Goal: Task Accomplishment & Management: Manage account settings

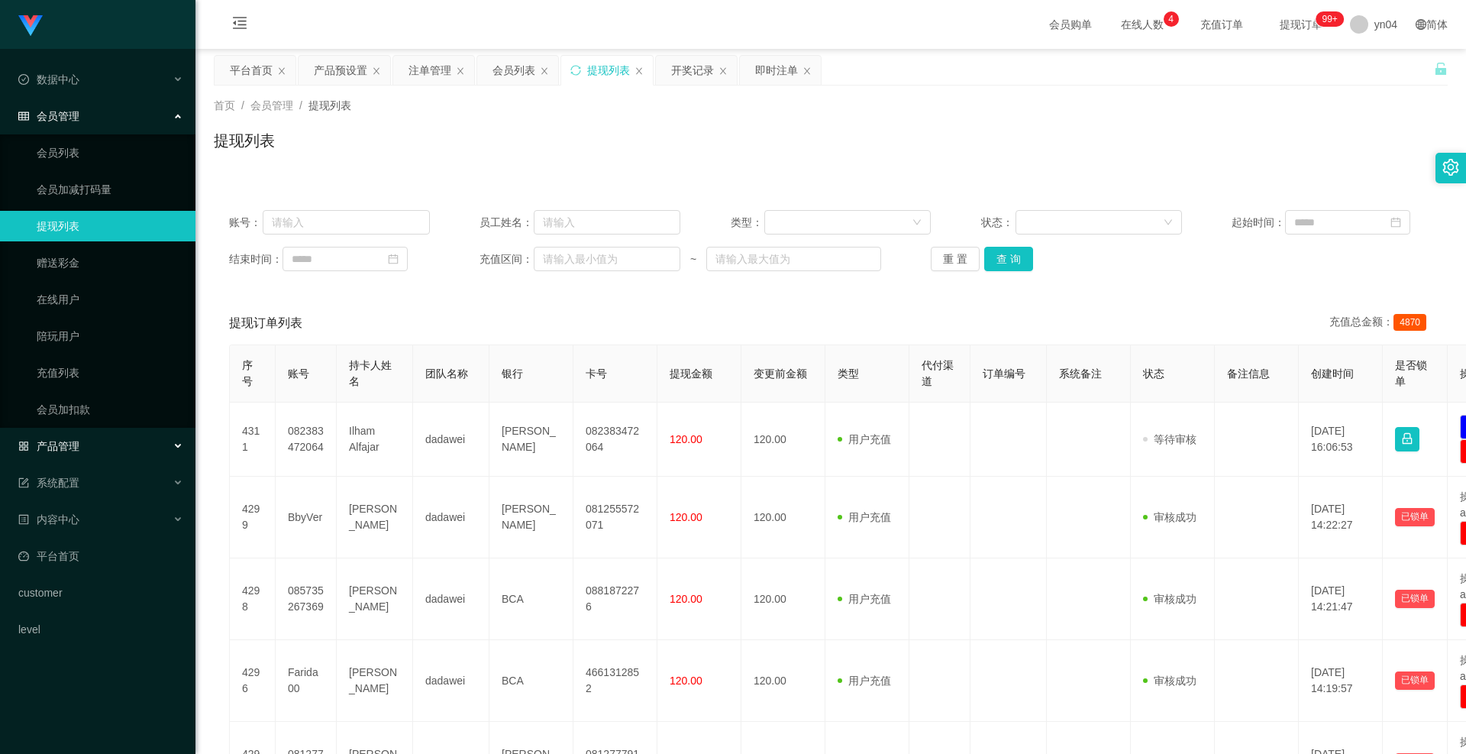
click at [86, 438] on div "产品管理" at bounding box center [98, 446] width 196 height 31
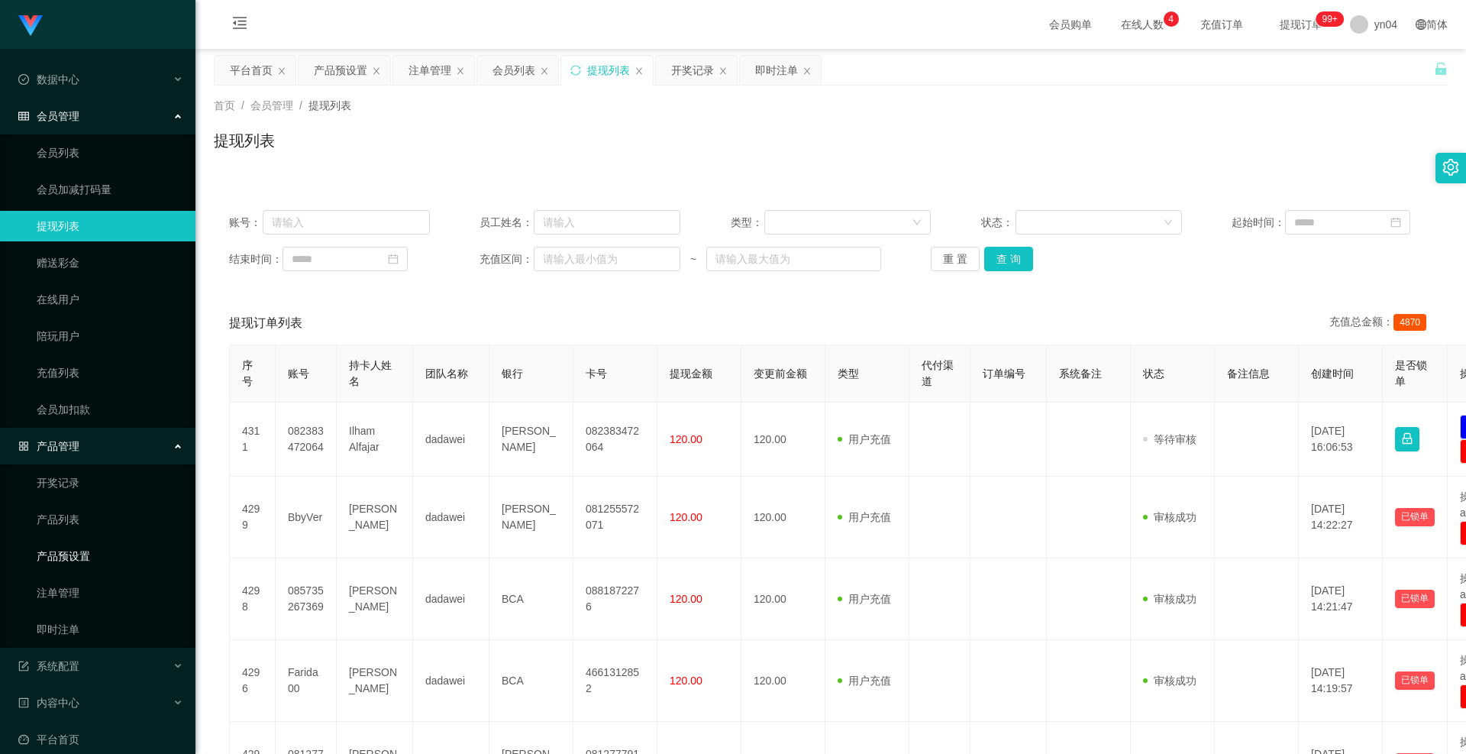
click at [79, 545] on link "产品预设置" at bounding box center [110, 556] width 147 height 31
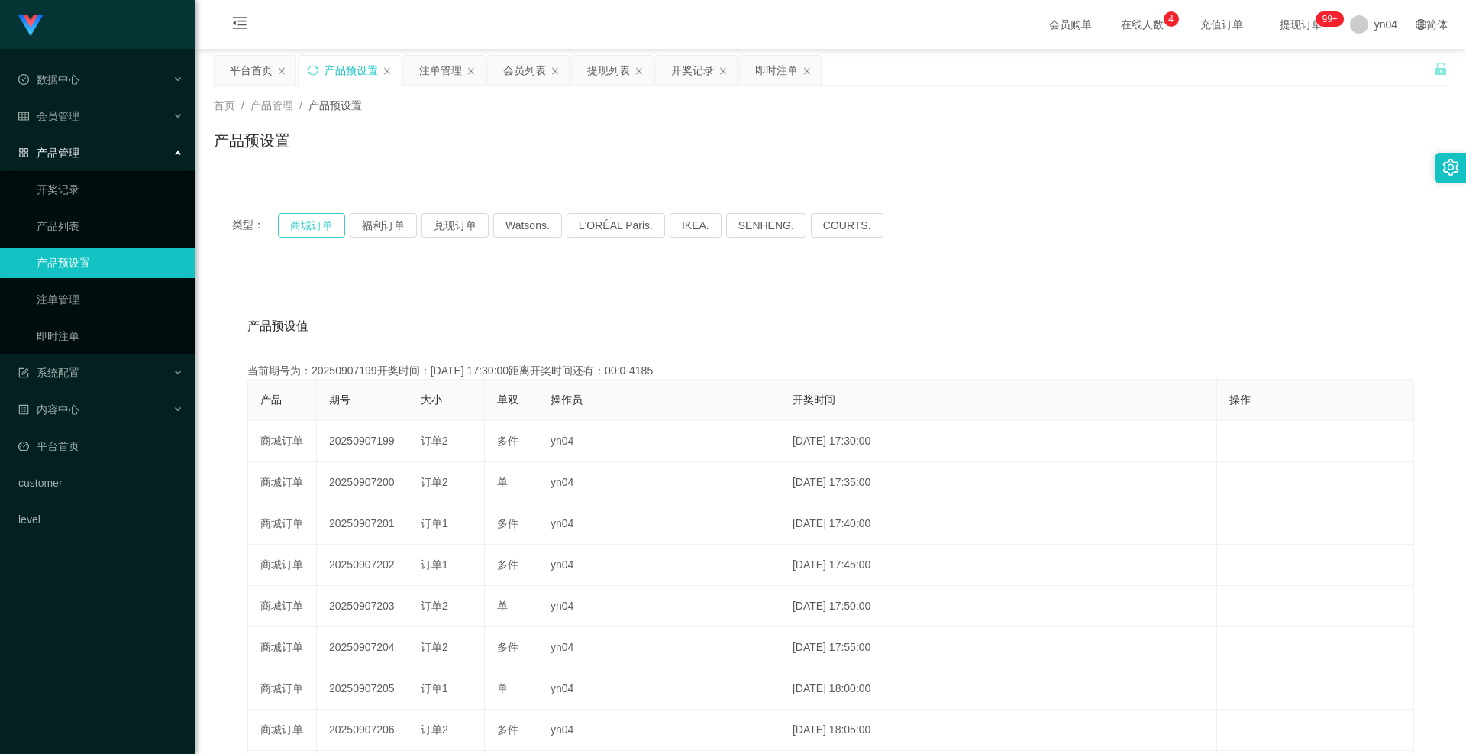
click at [327, 220] on button "商城订单" at bounding box center [311, 225] width 67 height 24
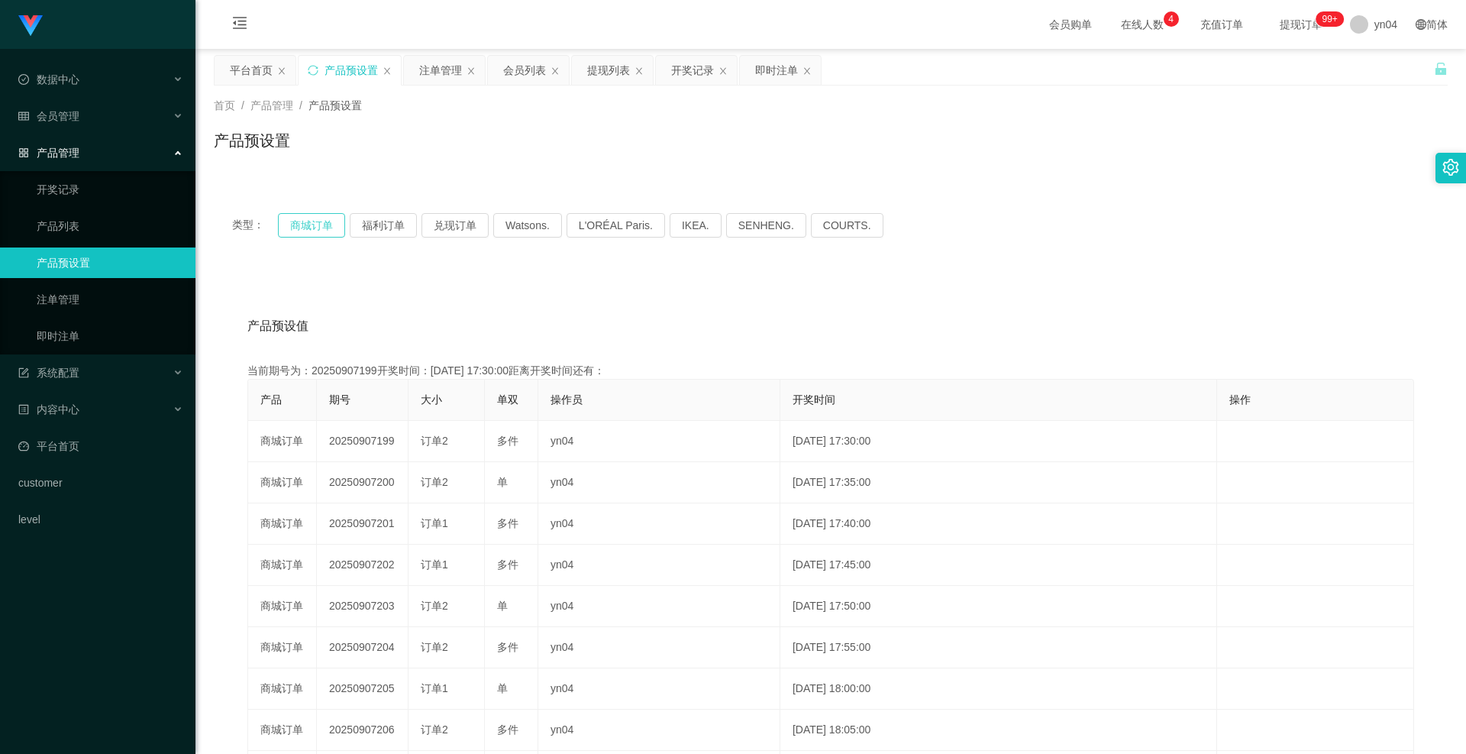
click at [327, 220] on button "商城订单" at bounding box center [311, 225] width 67 height 24
click at [88, 290] on link "注单管理" at bounding box center [110, 299] width 147 height 31
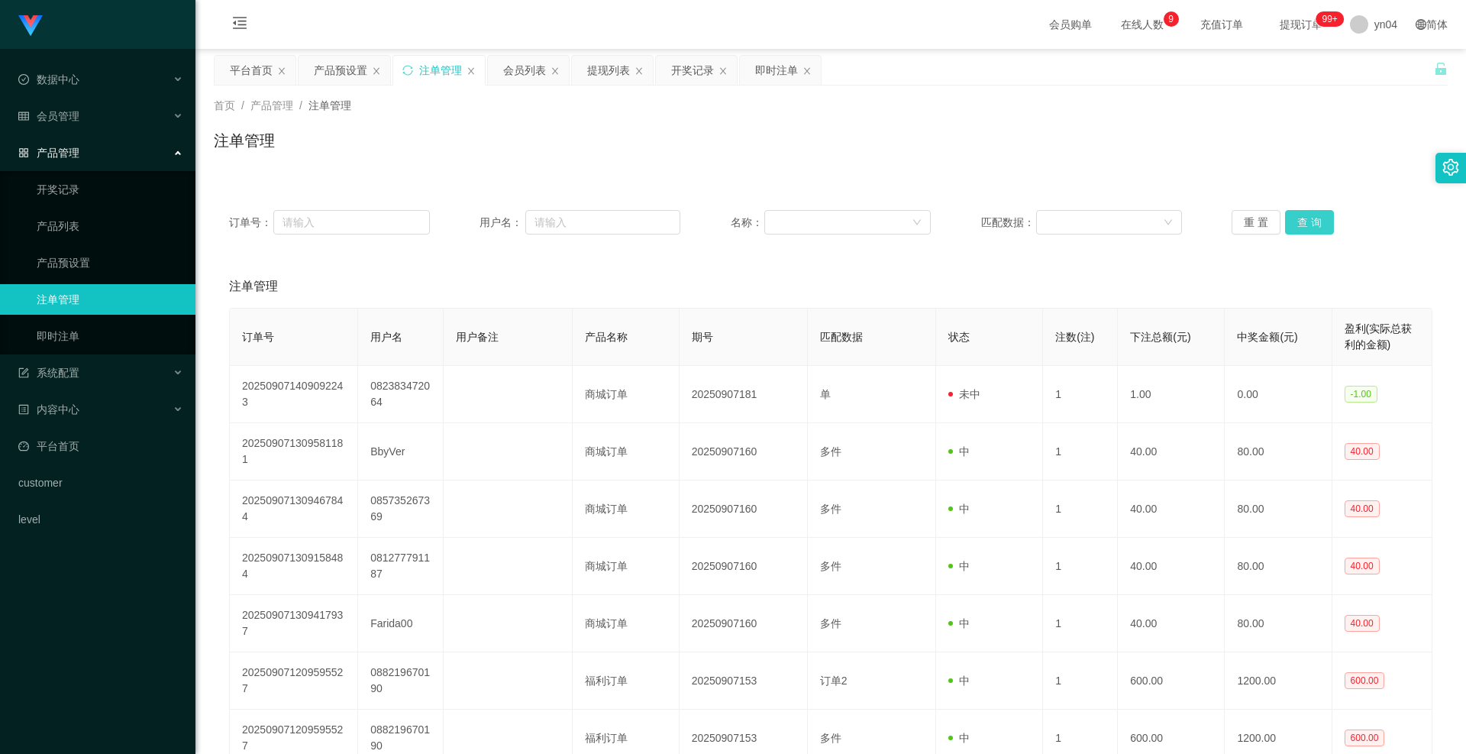
click at [1285, 224] on button "查 询" at bounding box center [1309, 222] width 49 height 24
click at [1283, 224] on div "重 置 查 询" at bounding box center [1332, 222] width 201 height 24
click at [1285, 224] on button "查 询" at bounding box center [1309, 222] width 49 height 24
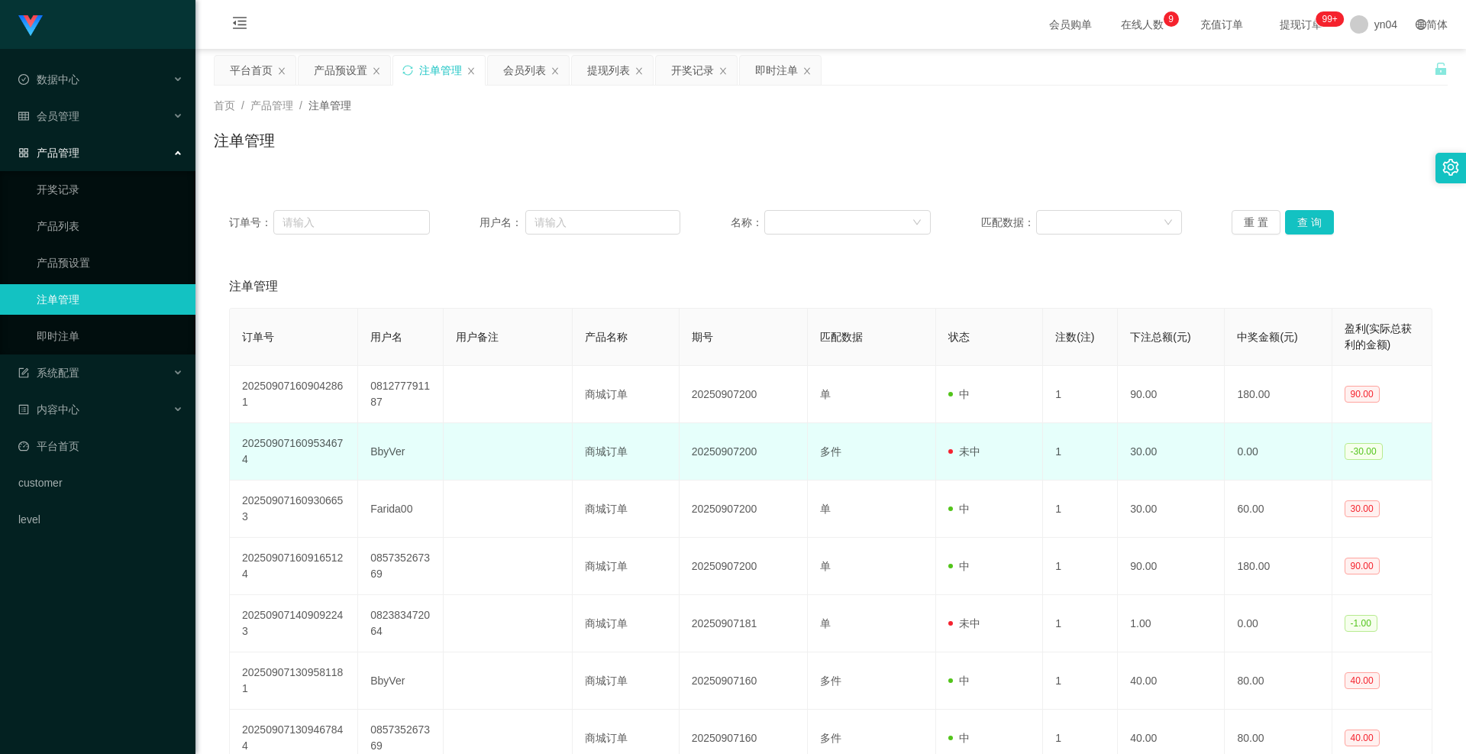
click at [388, 451] on td "BbyVer" at bounding box center [401, 451] width 86 height 57
copy td "BbyVer"
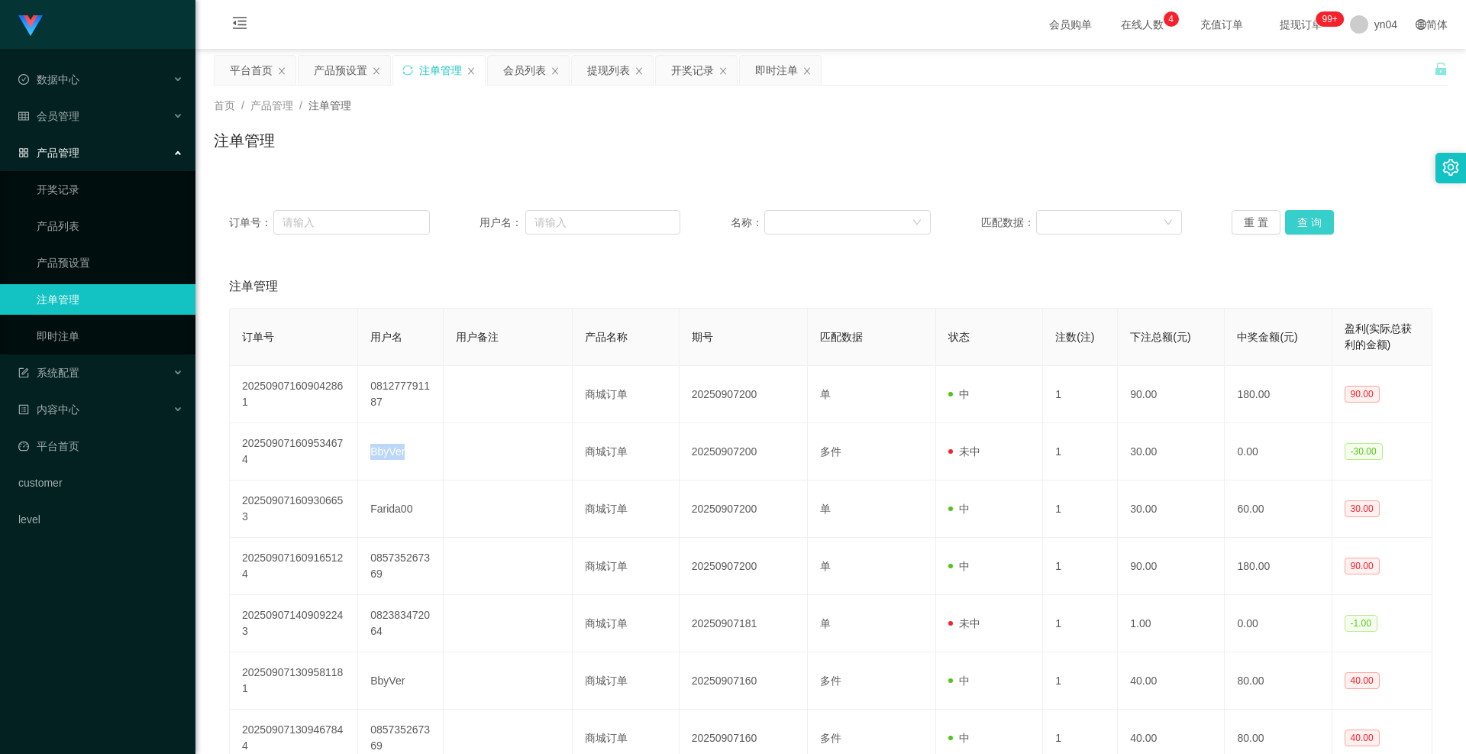
click at [1300, 222] on button "查 询" at bounding box center [1309, 222] width 49 height 24
click at [1300, 222] on div "重 置 查 询" at bounding box center [1332, 222] width 201 height 24
click at [1300, 222] on button "查 询" at bounding box center [1309, 222] width 49 height 24
click at [1300, 222] on div "重 置 查 询" at bounding box center [1332, 222] width 201 height 24
click at [1300, 222] on button "查 询" at bounding box center [1309, 222] width 49 height 24
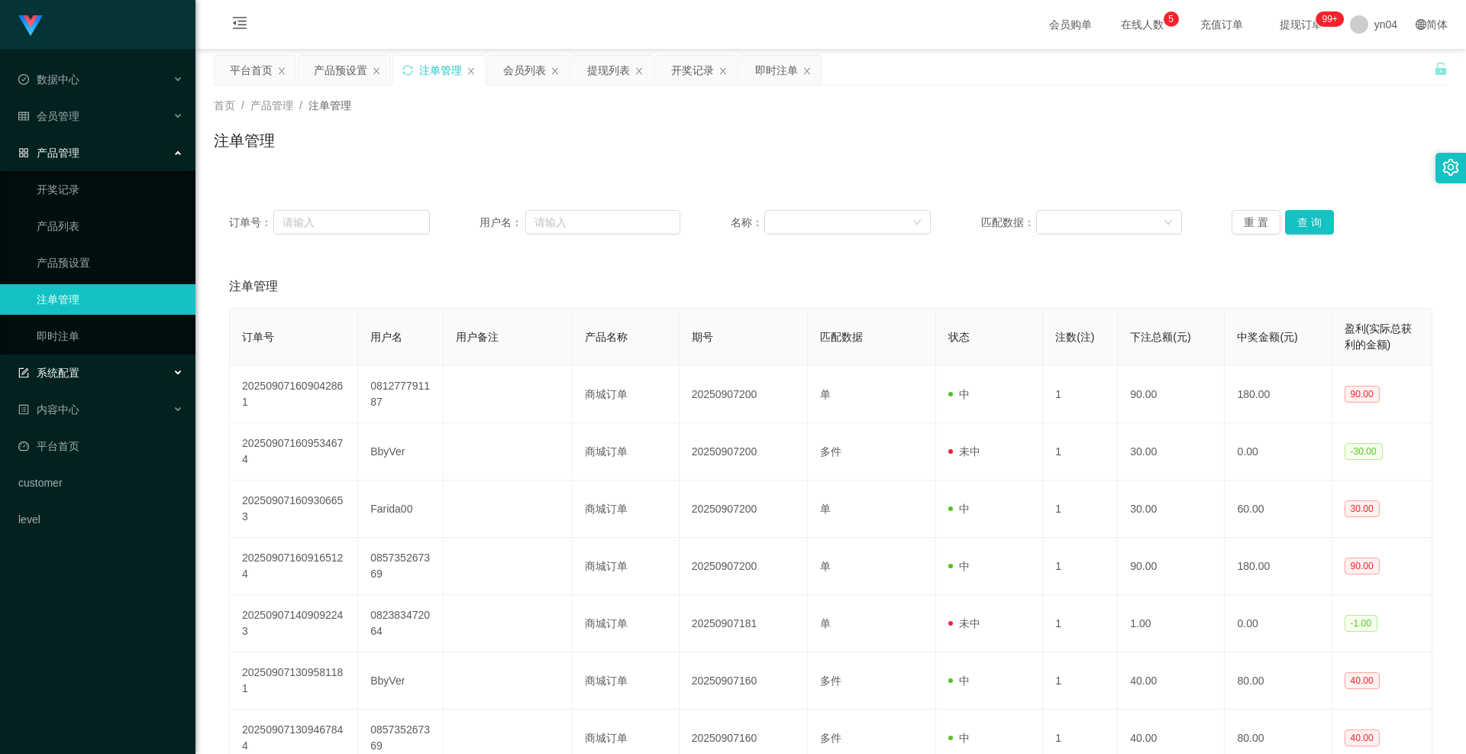
click at [50, 379] on span "系统配置" at bounding box center [48, 373] width 61 height 12
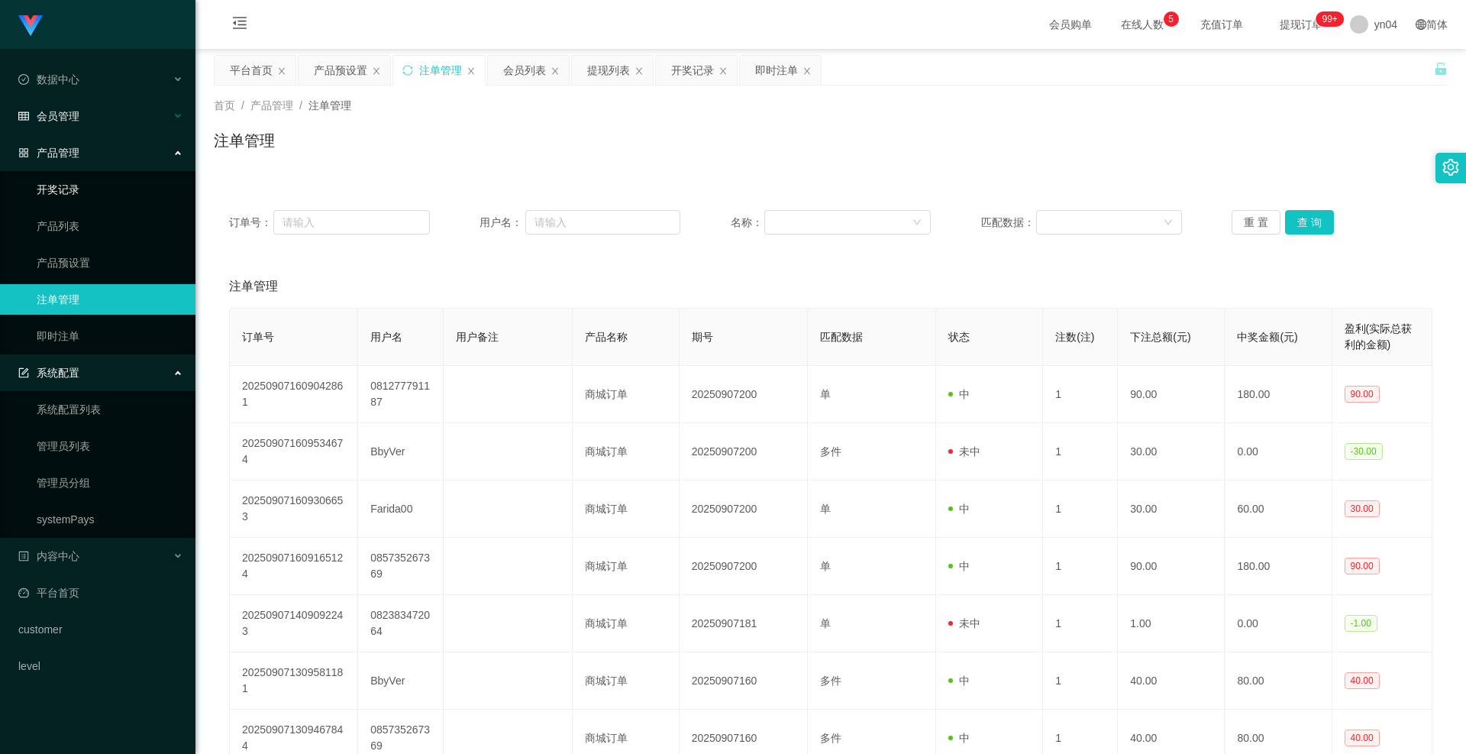
click at [76, 121] on span "会员管理" at bounding box center [48, 116] width 61 height 12
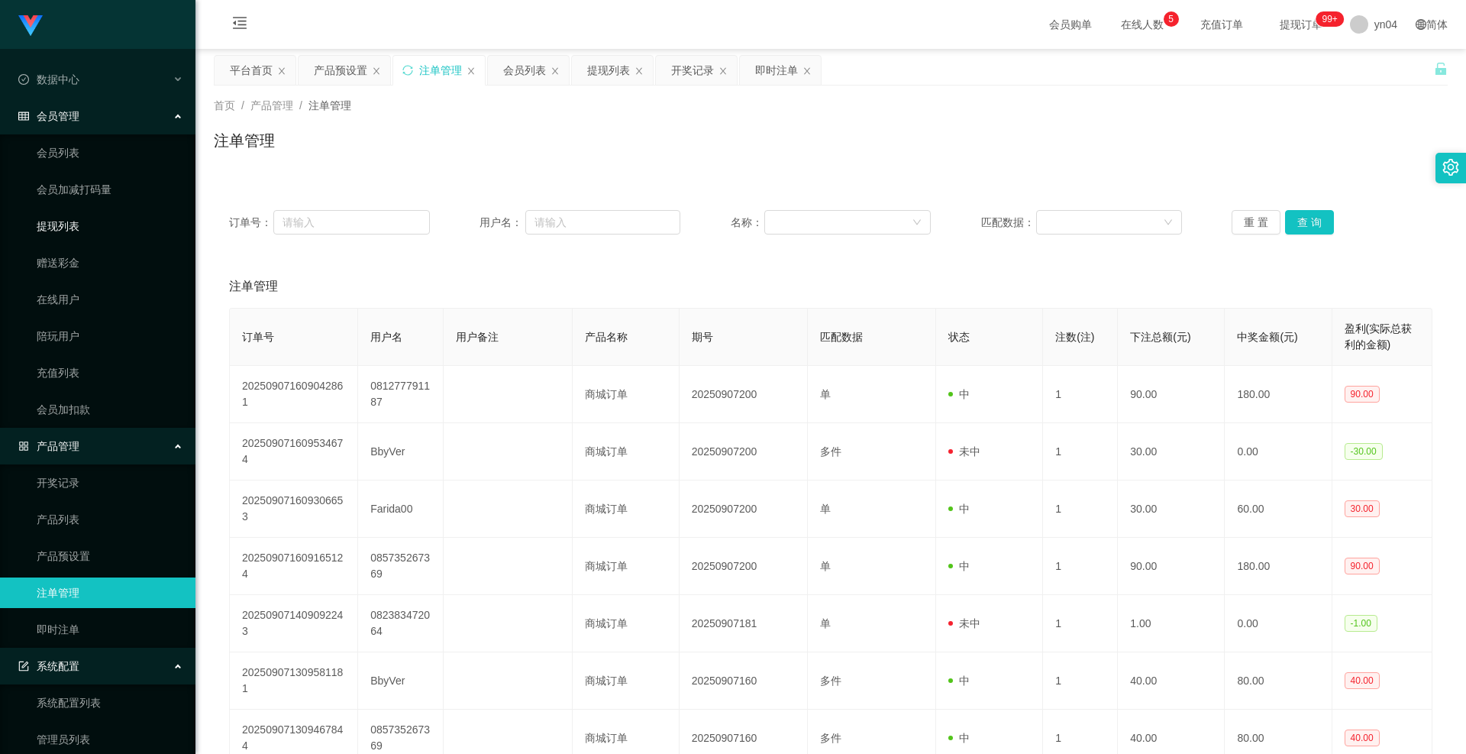
click at [70, 234] on link "提现列表" at bounding box center [110, 226] width 147 height 31
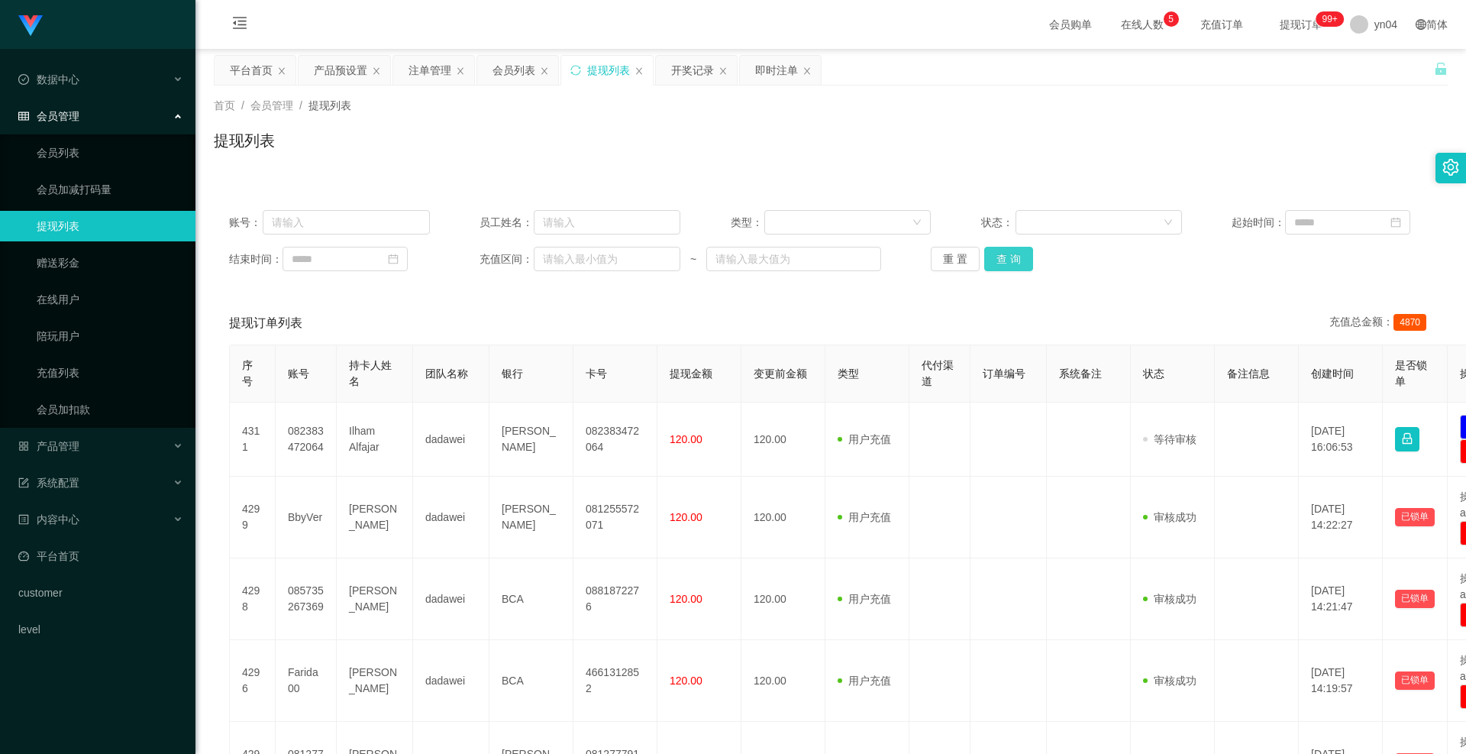
click at [1019, 256] on button "查 询" at bounding box center [1008, 259] width 49 height 24
click at [1018, 256] on div "重 置 查 询" at bounding box center [1031, 259] width 201 height 24
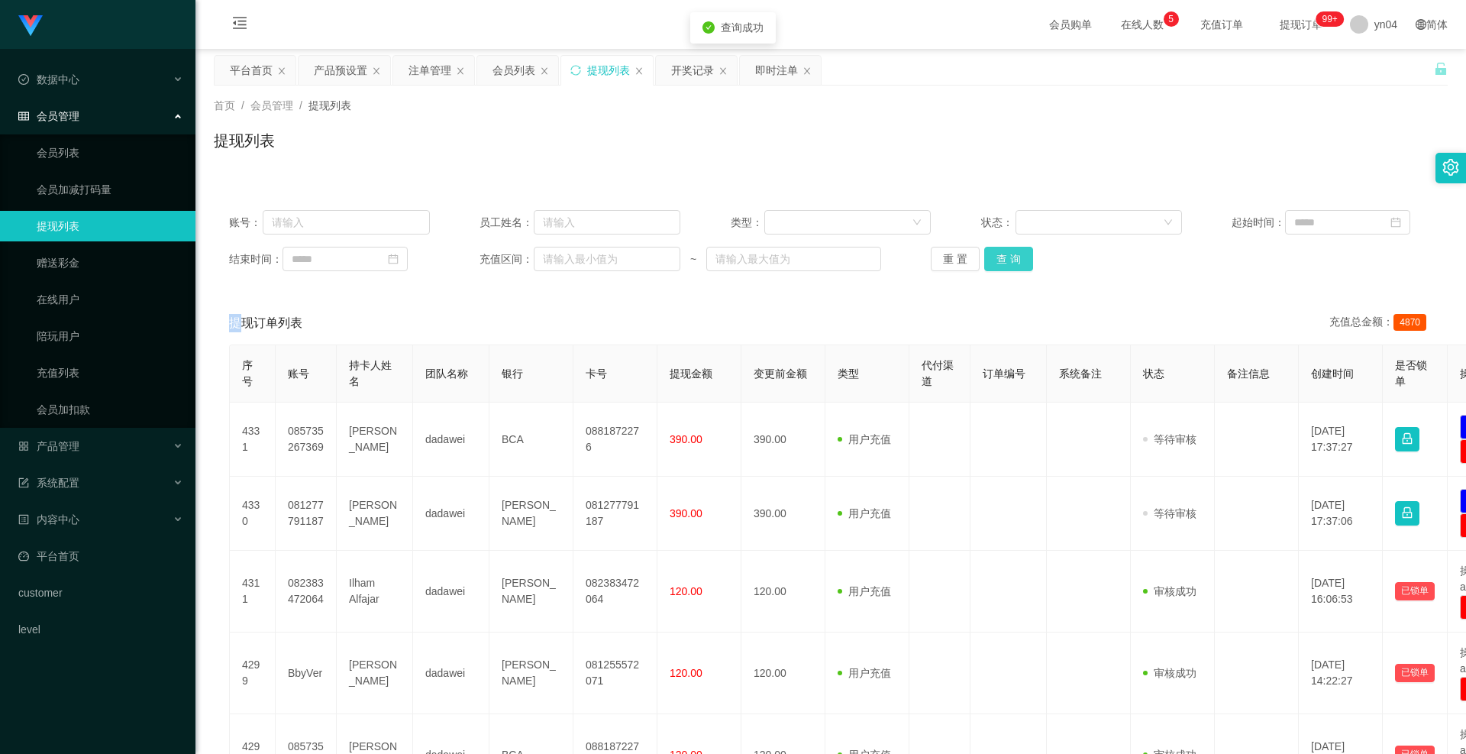
click at [1018, 256] on button "查 询" at bounding box center [1008, 259] width 49 height 24
click at [1018, 256] on div "重 置 查 询" at bounding box center [1031, 259] width 201 height 24
click at [1018, 256] on button "查 询" at bounding box center [1008, 259] width 49 height 24
click at [1018, 256] on div "重 置 查 询" at bounding box center [1031, 259] width 201 height 24
click at [1018, 256] on button "查 询" at bounding box center [1008, 259] width 49 height 24
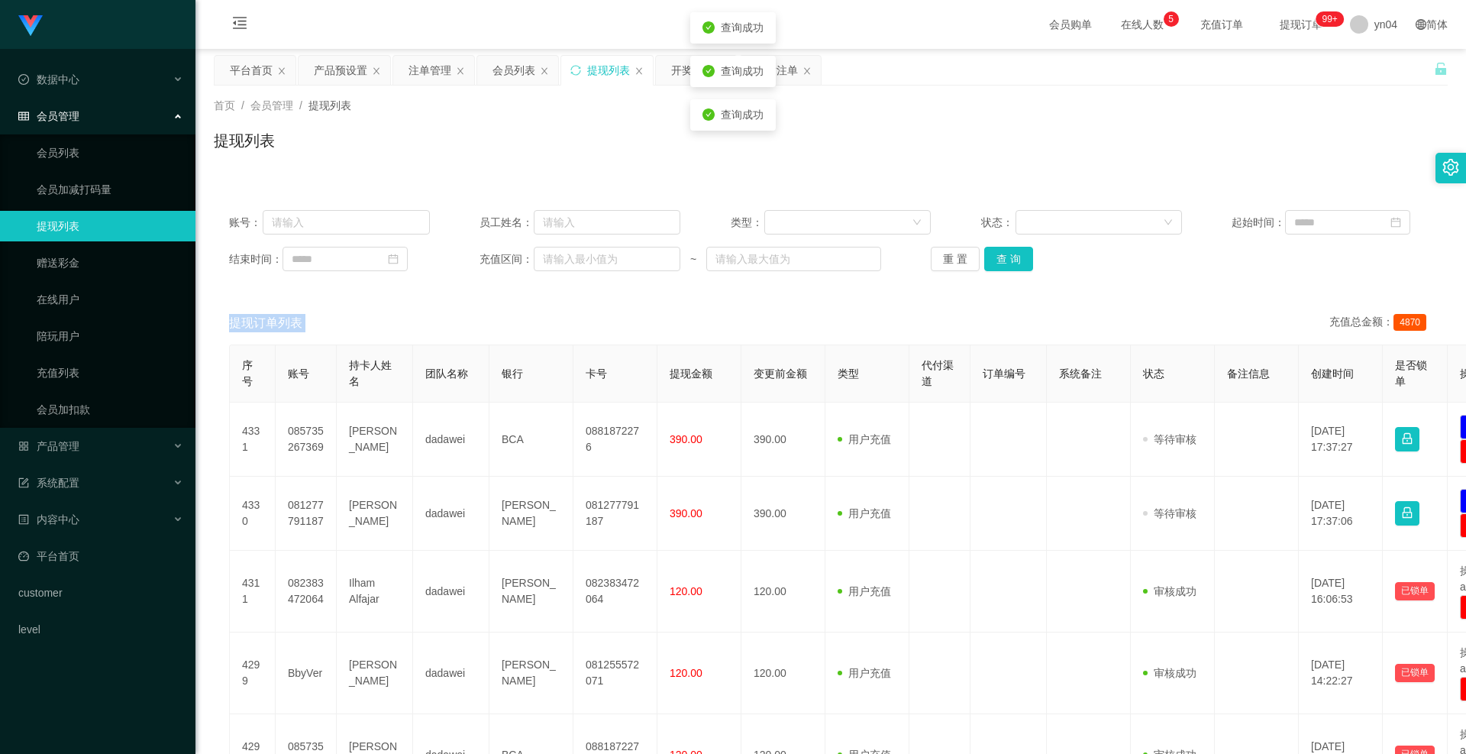
click at [1018, 256] on div "重 置 查 询" at bounding box center [1031, 259] width 201 height 24
click at [1018, 256] on button "查 询" at bounding box center [1017, 259] width 66 height 24
click at [1018, 256] on div "重 置 查 询" at bounding box center [1031, 259] width 201 height 24
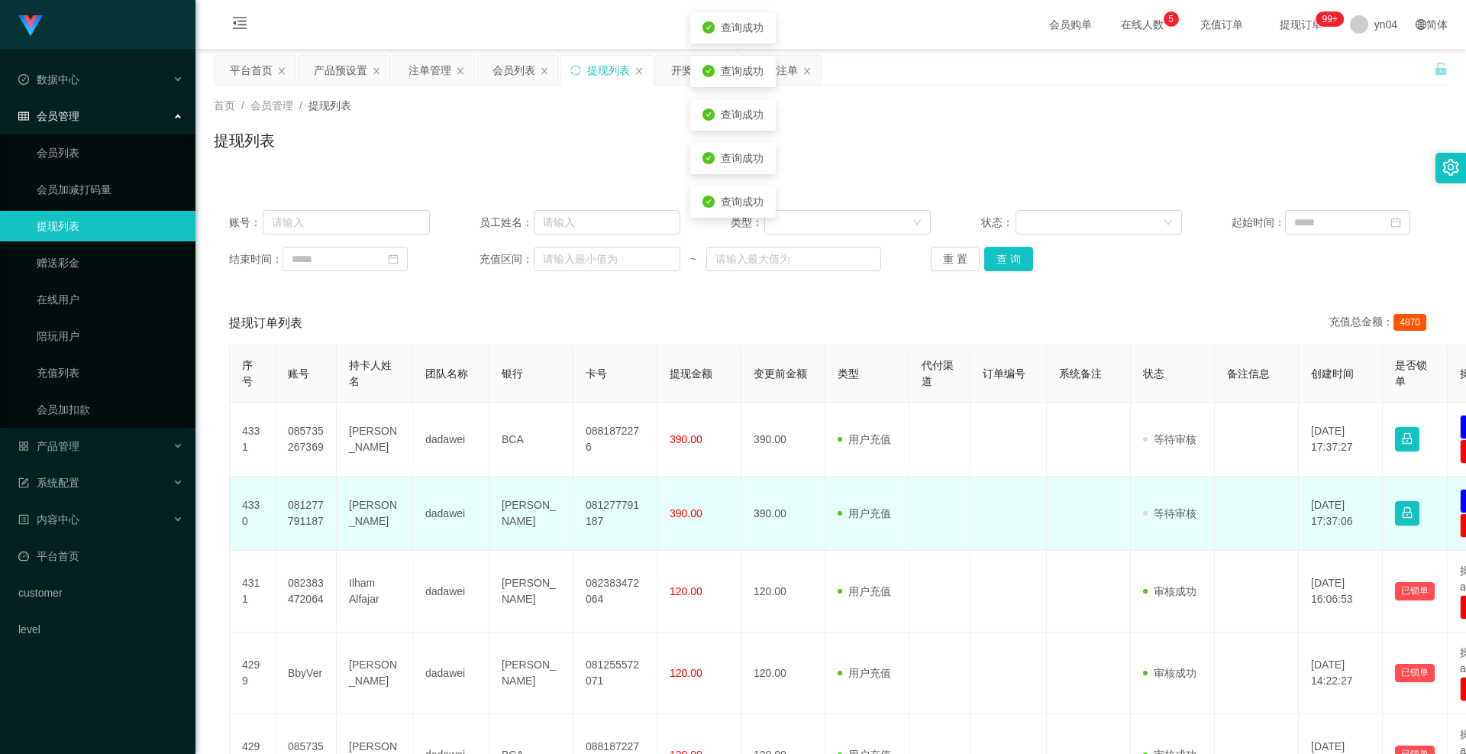
click at [317, 509] on td "081277791187" at bounding box center [306, 514] width 61 height 74
copy td "081277791187"
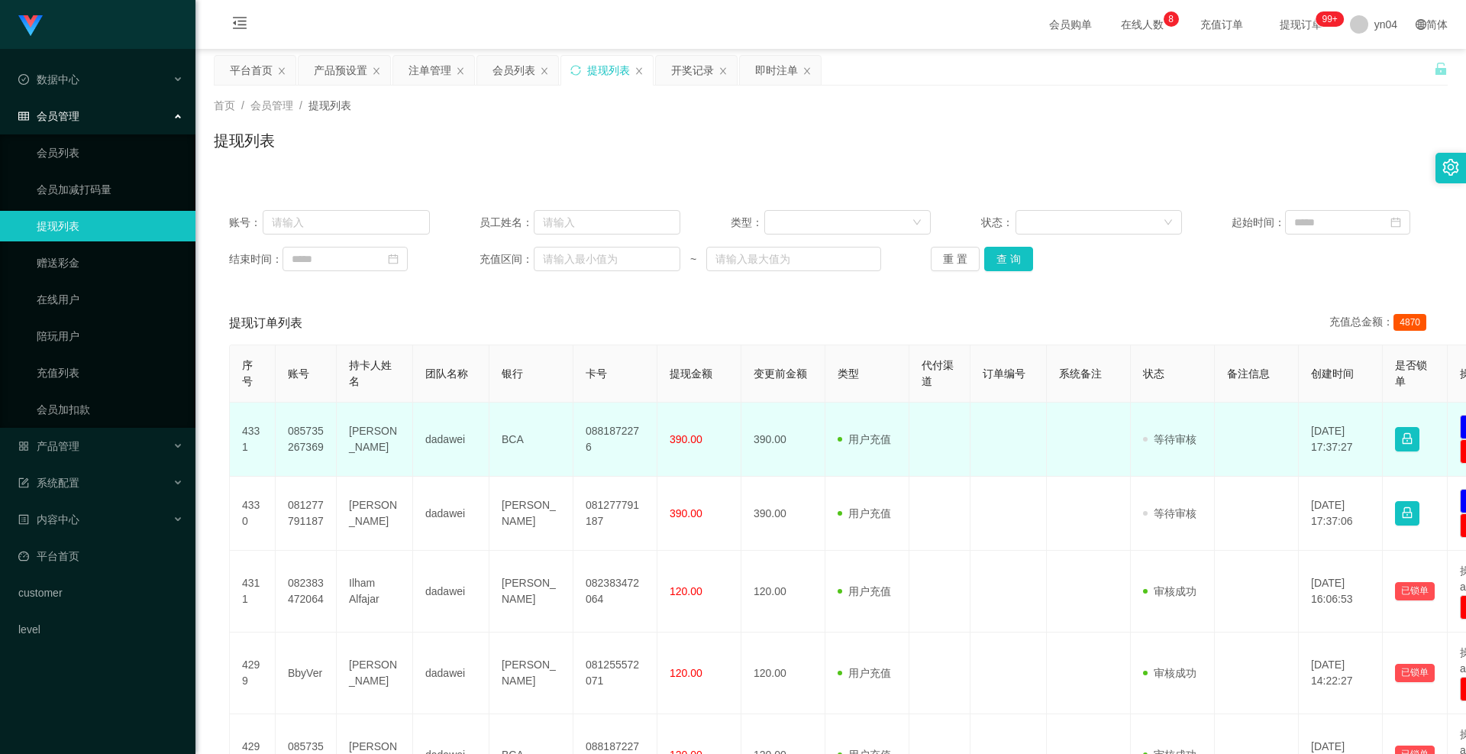
click at [282, 430] on td "085735267369" at bounding box center [306, 439] width 61 height 74
copy td "085735267369"
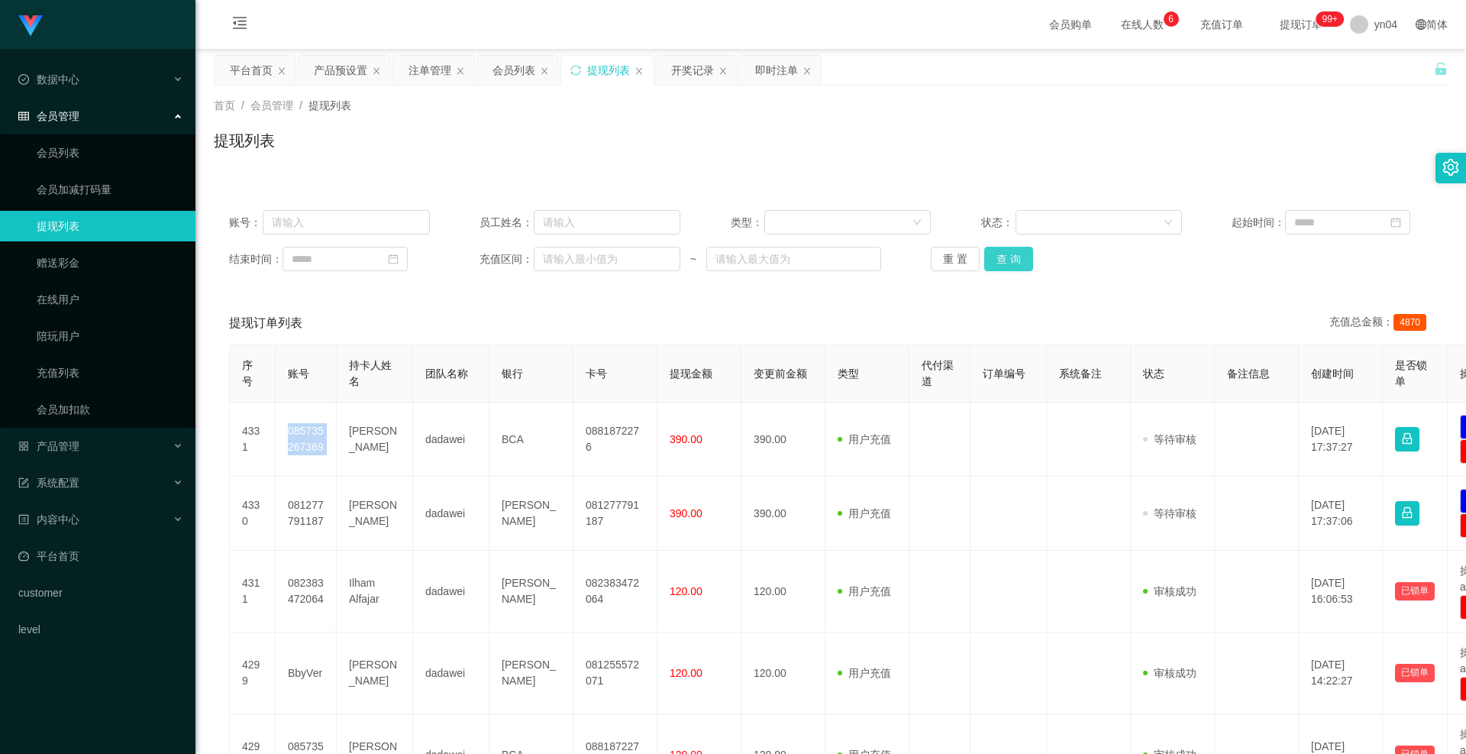
click at [1006, 260] on button "查 询" at bounding box center [1008, 259] width 49 height 24
click at [1006, 260] on div "重 置 查 询" at bounding box center [1031, 259] width 201 height 24
click at [1006, 260] on button "查 询" at bounding box center [1017, 259] width 66 height 24
click at [1006, 260] on div "重 置 查 询" at bounding box center [1031, 259] width 201 height 24
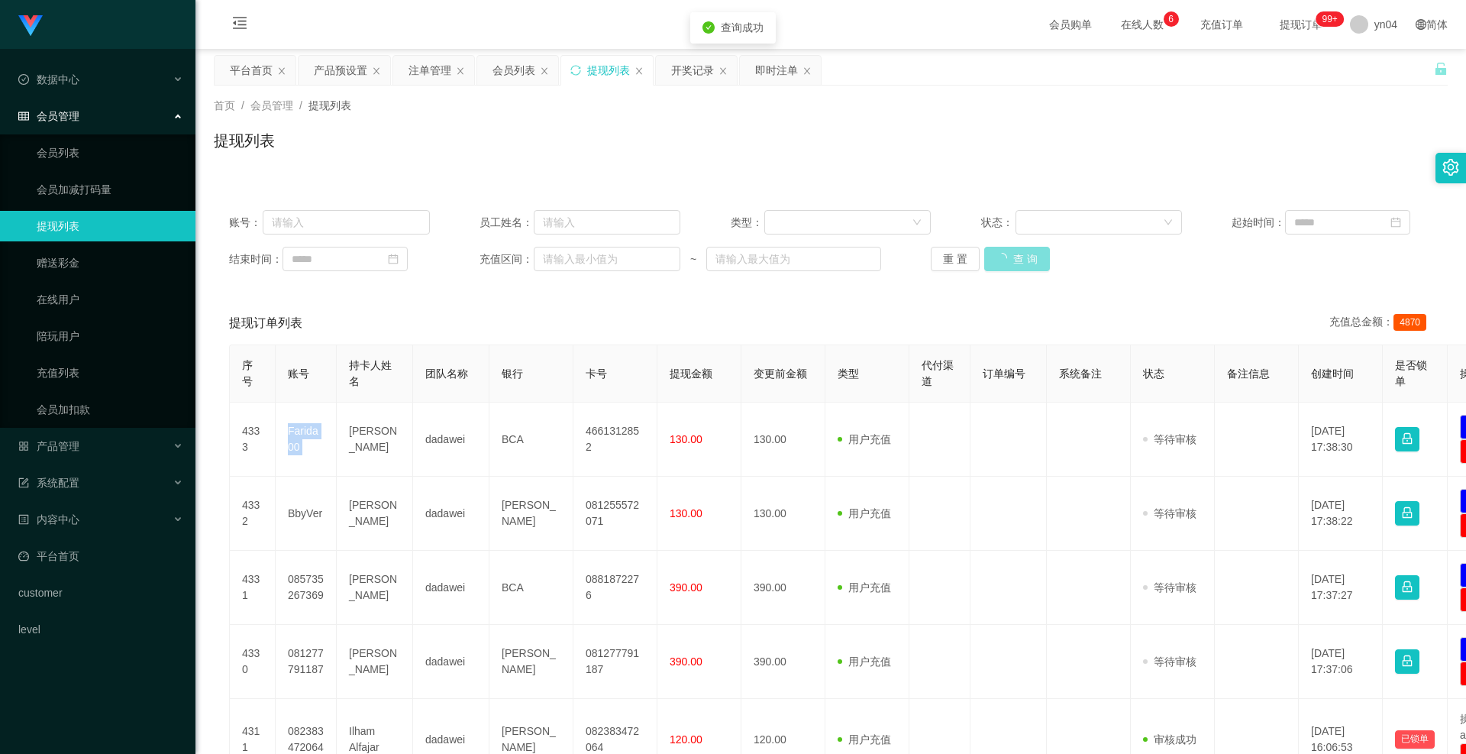
click at [1006, 260] on button "查 询" at bounding box center [1017, 259] width 66 height 24
click at [1006, 260] on div "重 置 查 询" at bounding box center [1031, 259] width 201 height 24
click at [1006, 260] on button "查 询" at bounding box center [1017, 259] width 66 height 24
click at [1006, 260] on div "重 置 查 询" at bounding box center [1031, 259] width 201 height 24
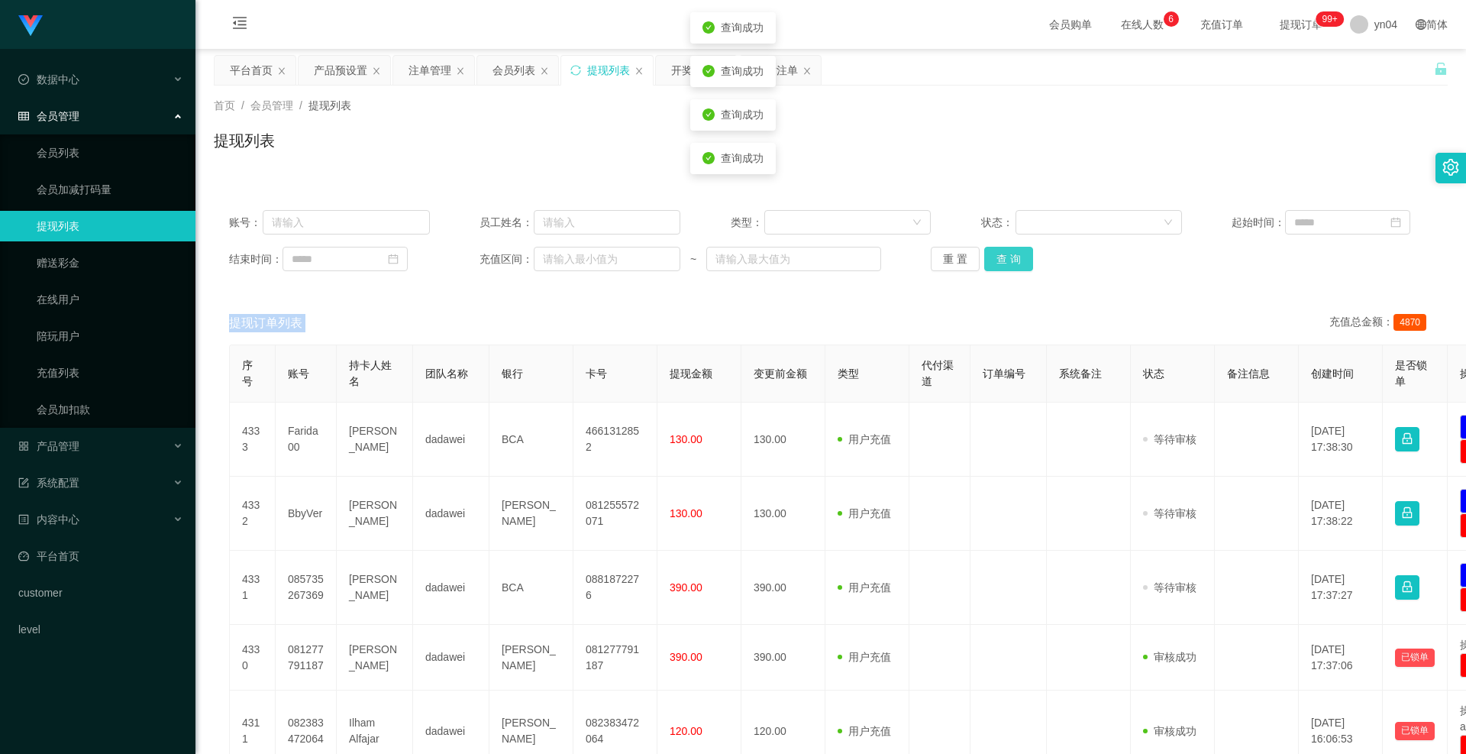
click at [1006, 260] on button "查 询" at bounding box center [1008, 259] width 49 height 24
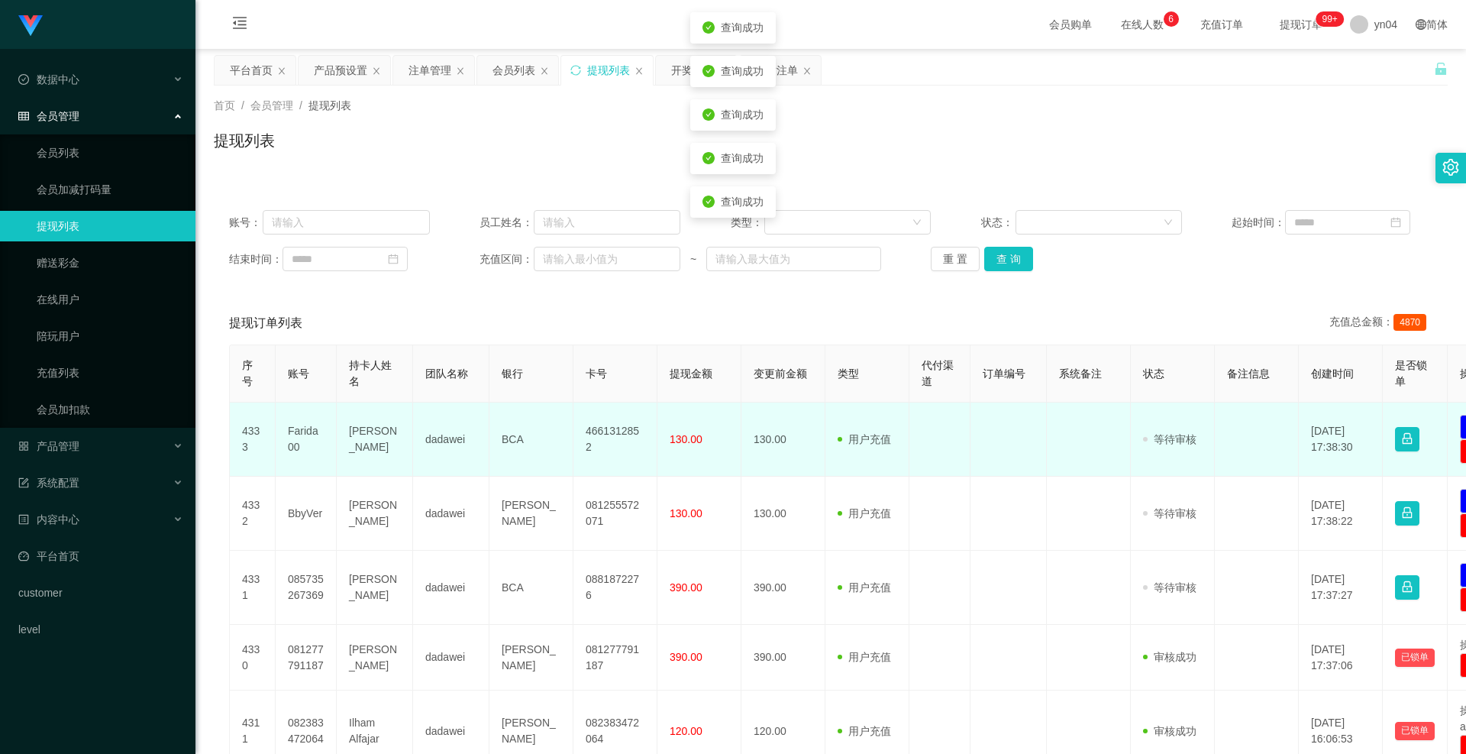
click at [366, 435] on td "[PERSON_NAME]" at bounding box center [375, 439] width 76 height 74
copy td "[PERSON_NAME]"
click at [293, 425] on td "Farida00" at bounding box center [306, 439] width 61 height 74
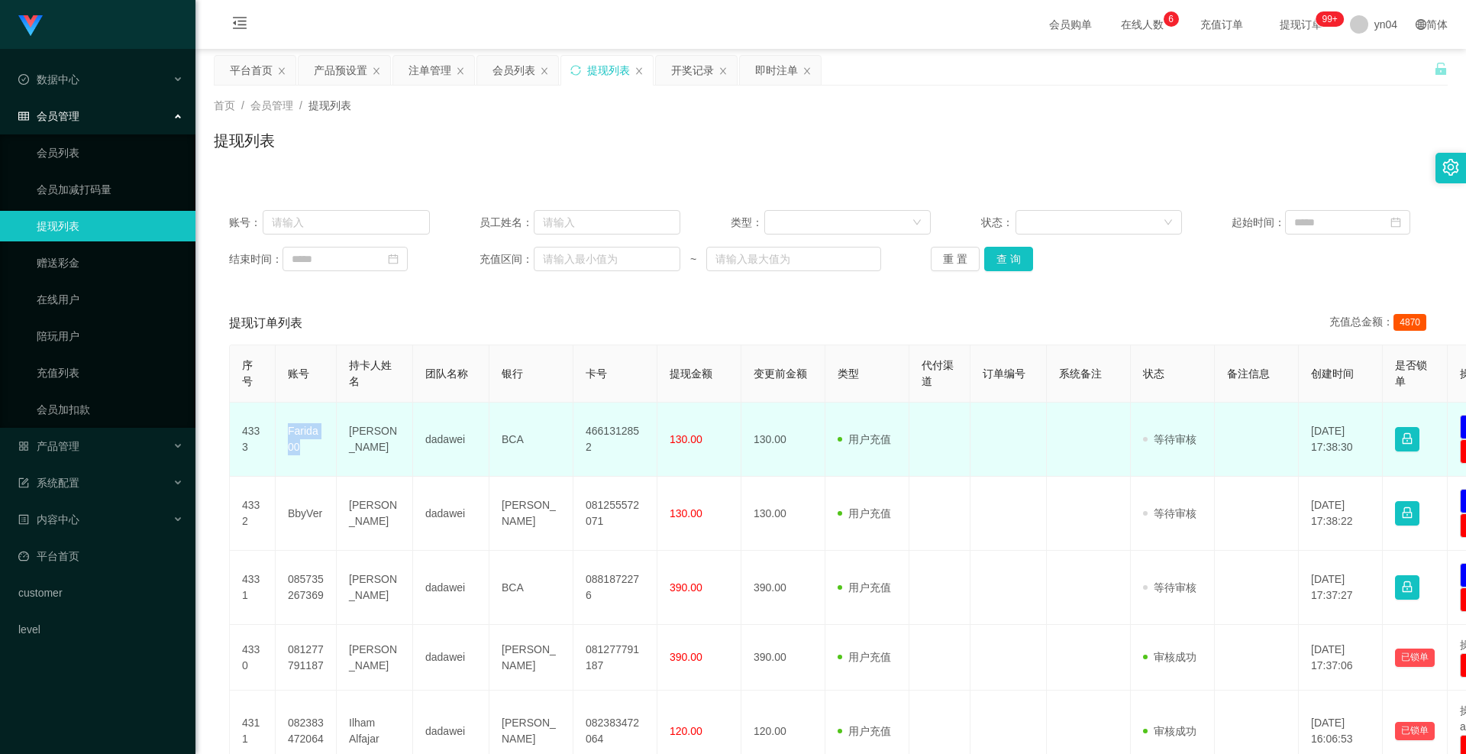
click at [293, 425] on td "Farida00" at bounding box center [306, 439] width 61 height 74
copy td "Farida00"
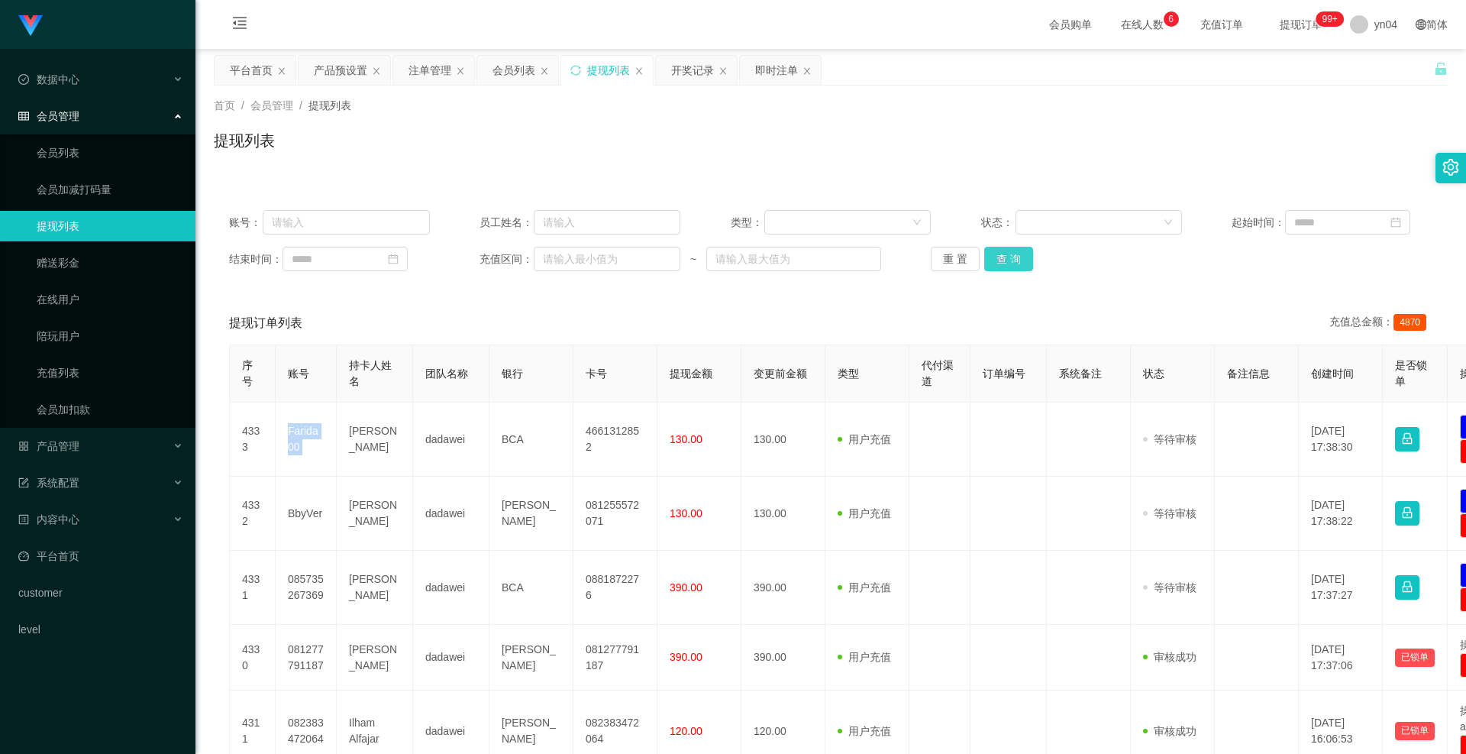
click at [988, 257] on button "查 询" at bounding box center [1008, 259] width 49 height 24
click at [988, 257] on div "重 置 查 询" at bounding box center [1031, 259] width 201 height 24
click at [988, 257] on button "查 询" at bounding box center [1017, 259] width 66 height 24
click at [988, 257] on div "重 置 查 询" at bounding box center [1031, 259] width 201 height 24
click at [988, 257] on button "查 询" at bounding box center [1008, 259] width 49 height 24
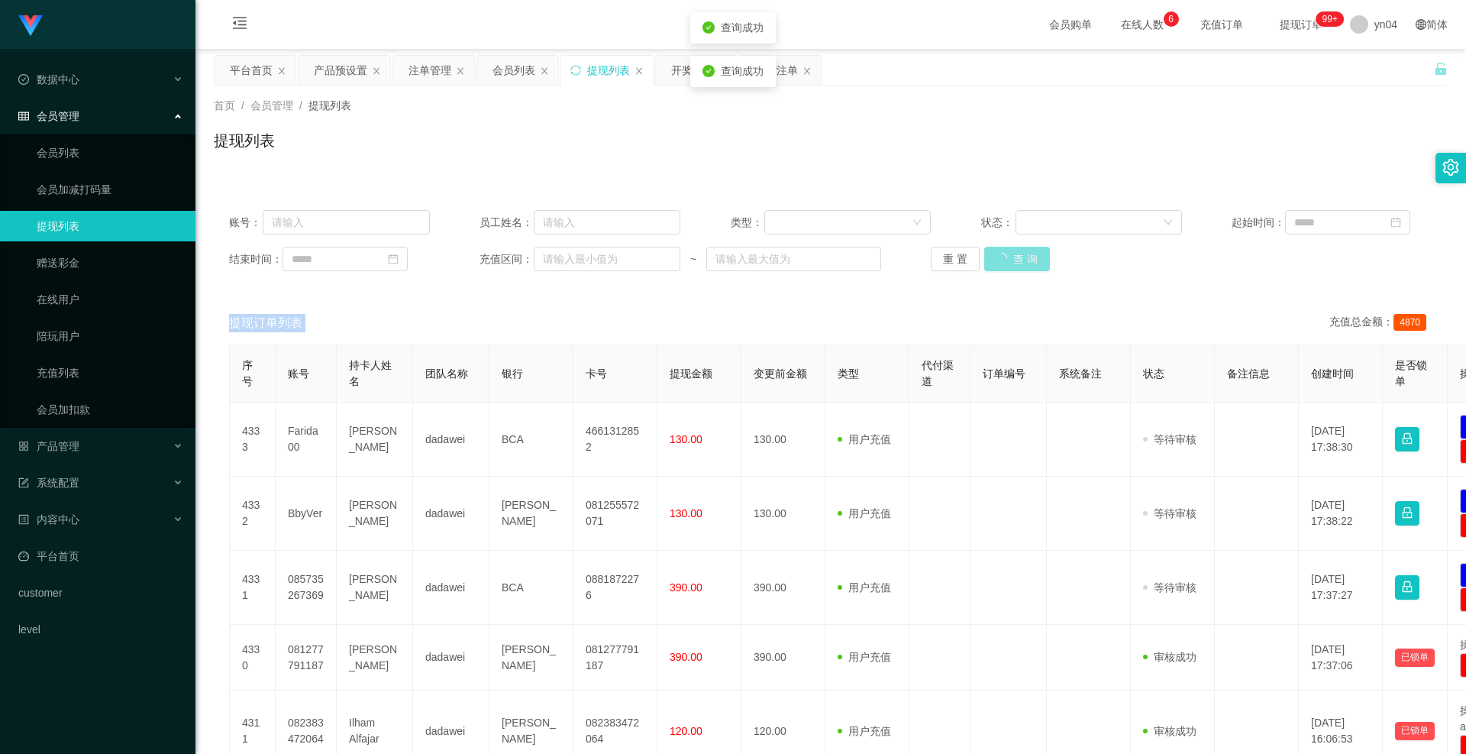
click at [988, 257] on div "重 置 查 询" at bounding box center [1031, 259] width 201 height 24
click at [988, 257] on button "查 询" at bounding box center [1017, 259] width 66 height 24
click at [988, 257] on div "重 置 查 询" at bounding box center [1031, 259] width 201 height 24
click at [988, 257] on button "查 询" at bounding box center [1008, 259] width 49 height 24
click at [988, 257] on div "重 置 查 询" at bounding box center [1031, 259] width 201 height 24
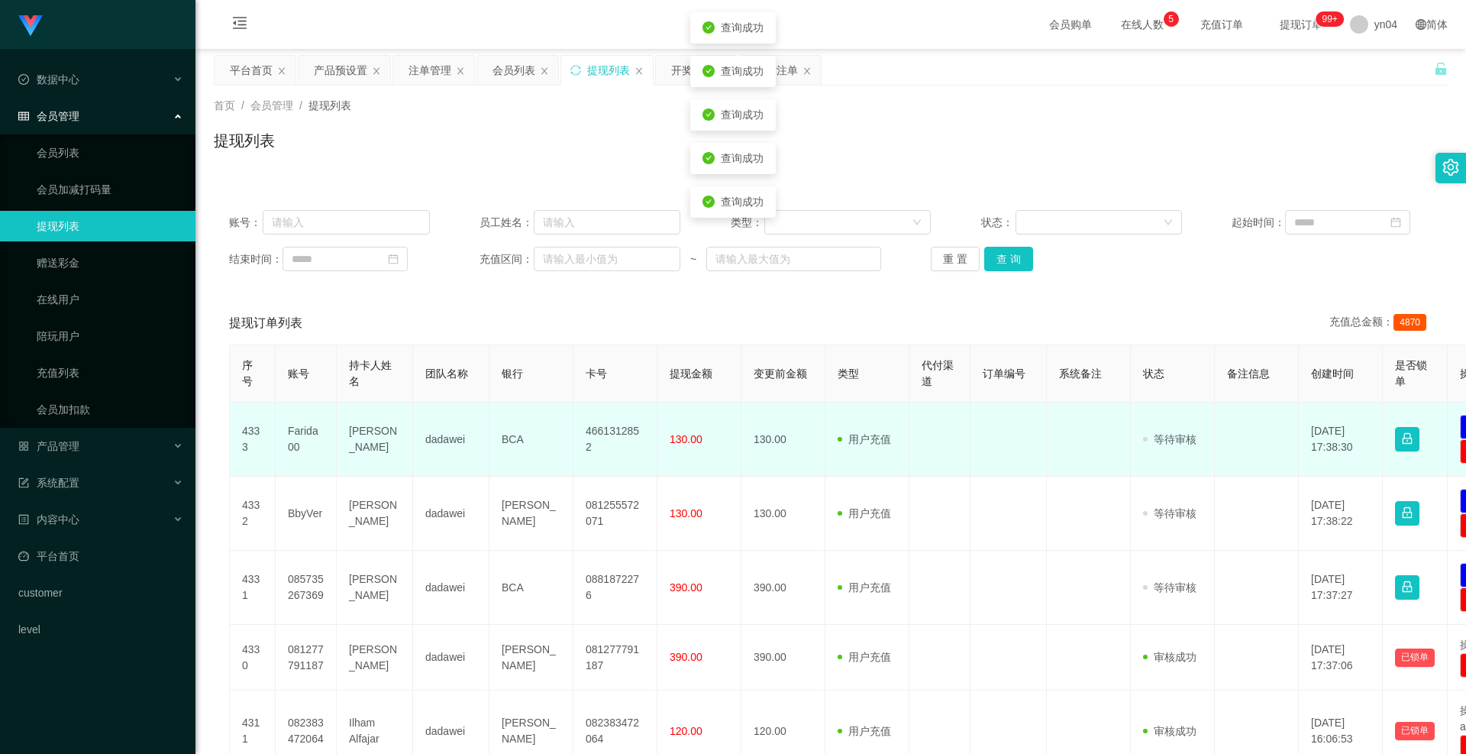
click at [293, 431] on td "Farida00" at bounding box center [306, 439] width 61 height 74
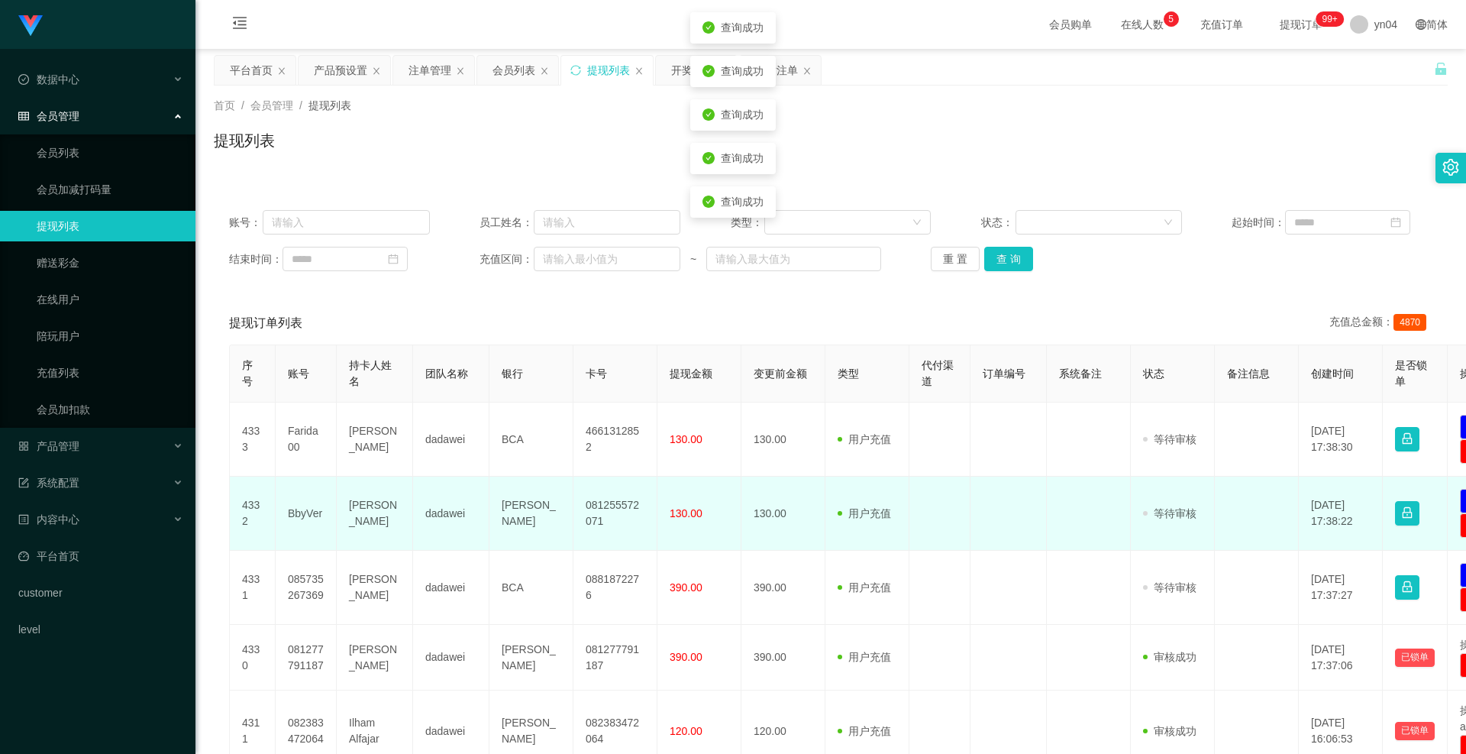
click at [298, 508] on td "BbyVer" at bounding box center [306, 514] width 61 height 74
copy td "BbyVer"
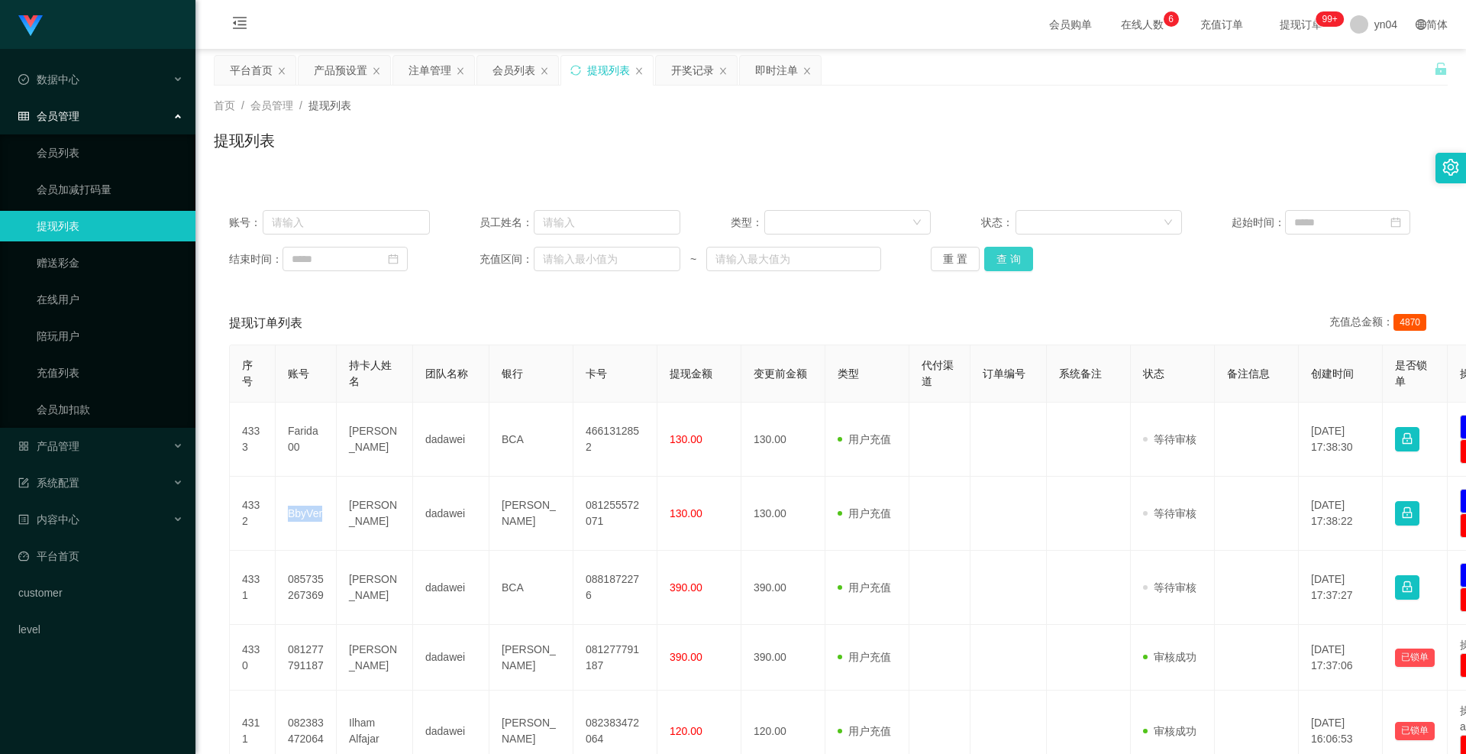
click at [1022, 263] on button "查 询" at bounding box center [1008, 259] width 49 height 24
click at [1022, 263] on div "重 置 查 询" at bounding box center [1031, 259] width 201 height 24
click at [1022, 263] on button "查 询" at bounding box center [1017, 259] width 66 height 24
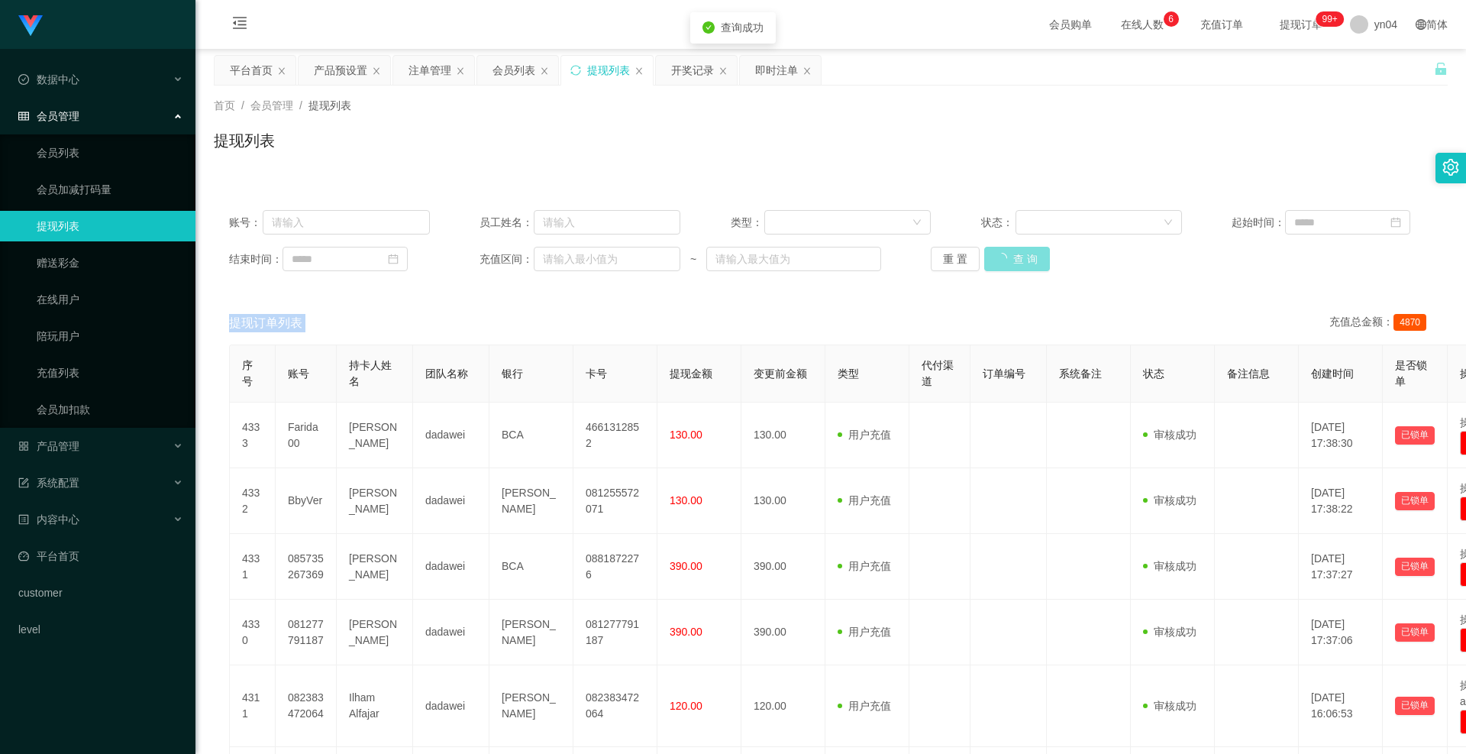
click at [1022, 263] on div "重 置 查 询" at bounding box center [1031, 259] width 201 height 24
click at [1022, 263] on button "查 询" at bounding box center [1008, 259] width 49 height 24
click at [1022, 263] on div "重 置 查 询" at bounding box center [1031, 259] width 201 height 24
click at [1022, 263] on button "查 询" at bounding box center [1008, 259] width 49 height 24
click at [1022, 263] on div "重 置 查 询" at bounding box center [1031, 259] width 201 height 24
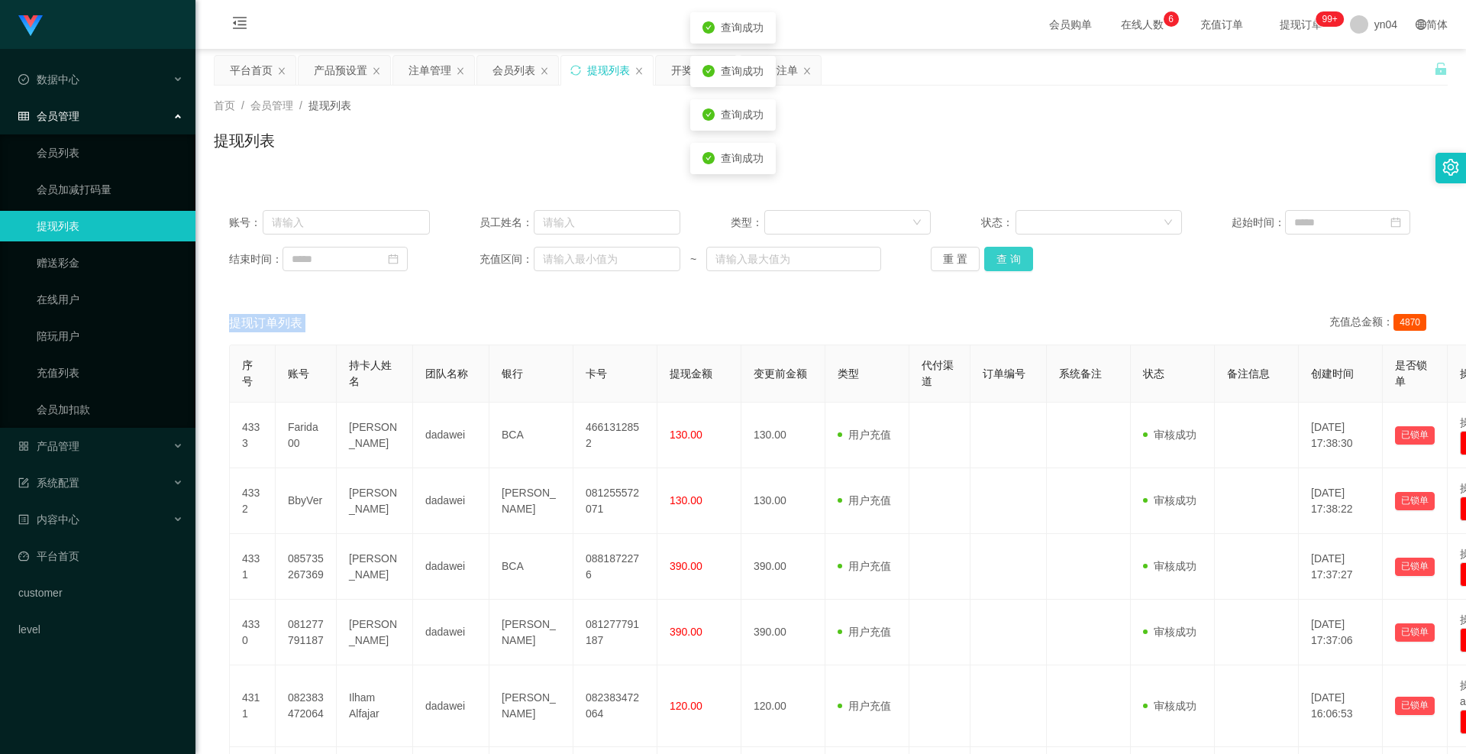
click at [1022, 263] on button "查 询" at bounding box center [1008, 259] width 49 height 24
click at [1005, 248] on button "查 询" at bounding box center [1008, 259] width 49 height 24
click at [1005, 248] on div "重 置 查 询" at bounding box center [1031, 259] width 201 height 24
click at [1005, 248] on button "查 询" at bounding box center [1008, 259] width 49 height 24
click at [1005, 248] on div "重 置 查 询" at bounding box center [1031, 259] width 201 height 24
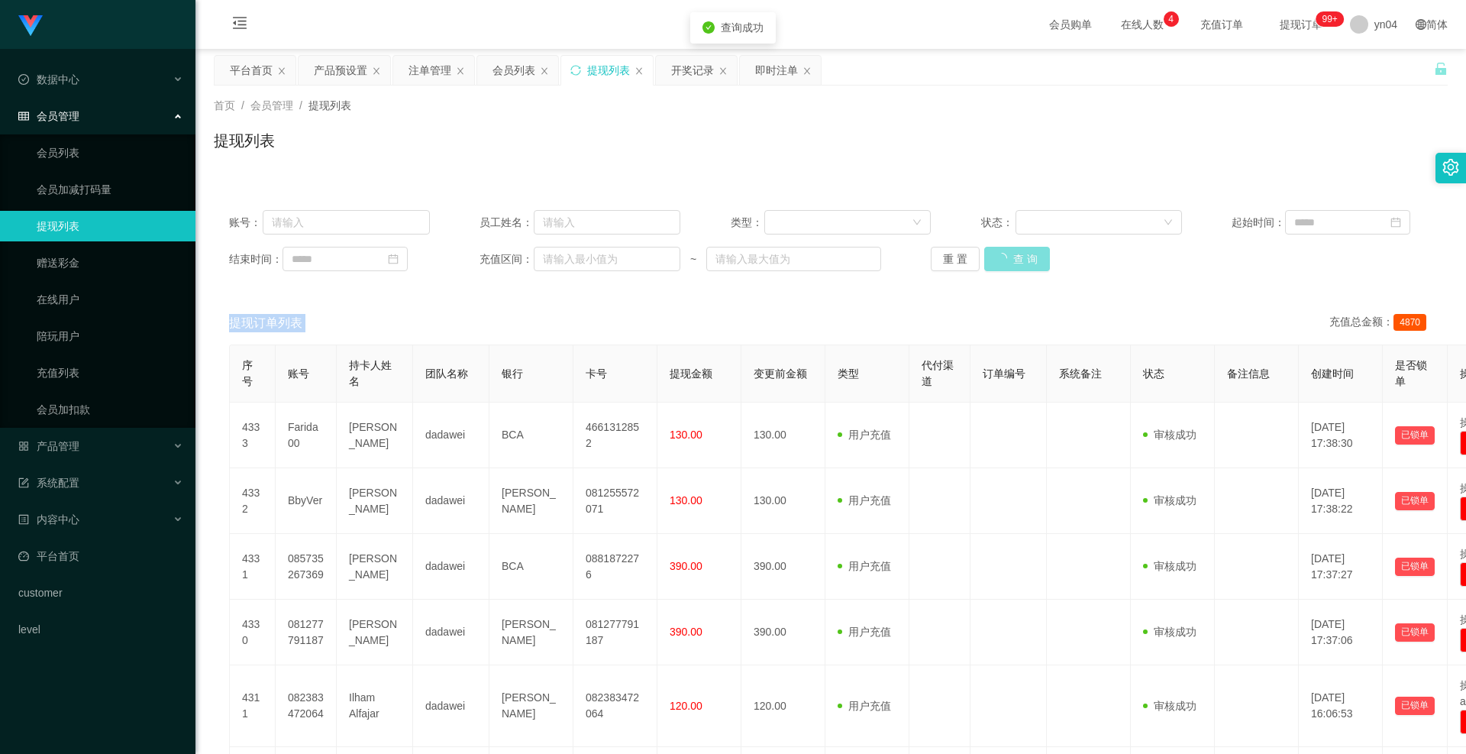
click at [1005, 248] on button "查 询" at bounding box center [1017, 259] width 66 height 24
click at [1005, 248] on div "重 置 查 询" at bounding box center [1031, 259] width 201 height 24
click at [1007, 265] on button "查 询" at bounding box center [1008, 259] width 49 height 24
click at [1007, 265] on div "重 置 查 询" at bounding box center [1031, 259] width 201 height 24
click at [1007, 265] on button "查 询" at bounding box center [1017, 259] width 66 height 24
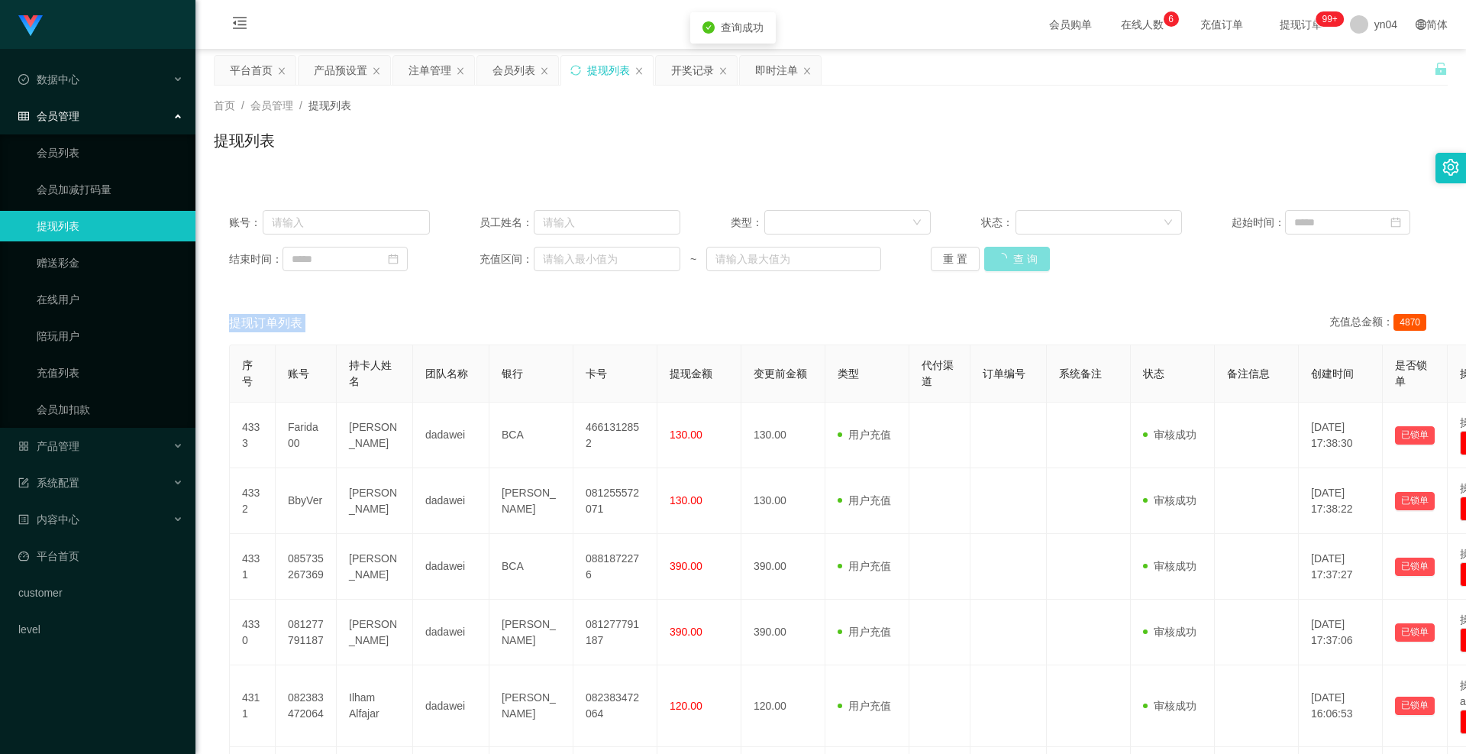
click at [1007, 265] on div "重 置 查 询" at bounding box center [1031, 259] width 201 height 24
click at [50, 266] on link "赠送彩金" at bounding box center [110, 262] width 147 height 31
